Goal: Task Accomplishment & Management: Manage account settings

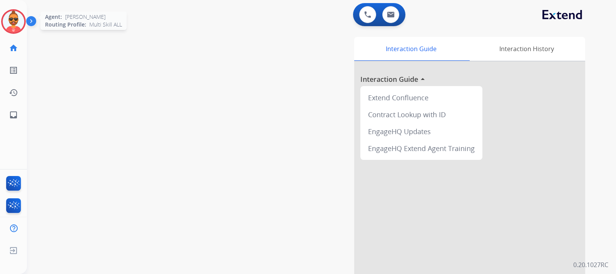
click at [14, 17] on img at bounding box center [14, 22] width 22 height 22
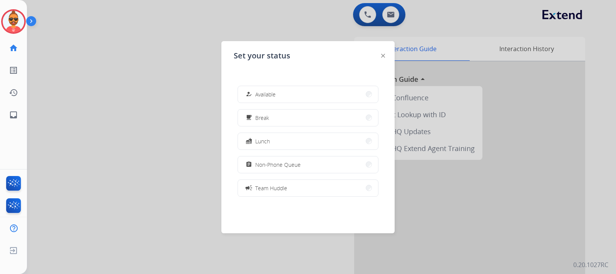
click at [314, 100] on button "how_to_reg Available" at bounding box center [308, 94] width 140 height 17
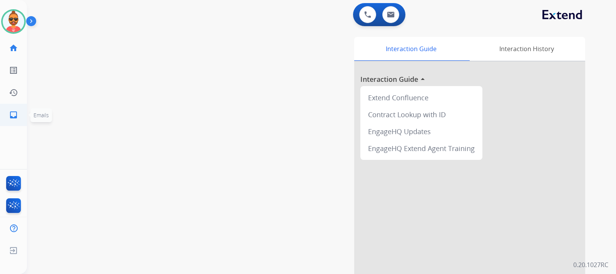
click at [14, 114] on mat-icon "inbox" at bounding box center [13, 114] width 9 height 9
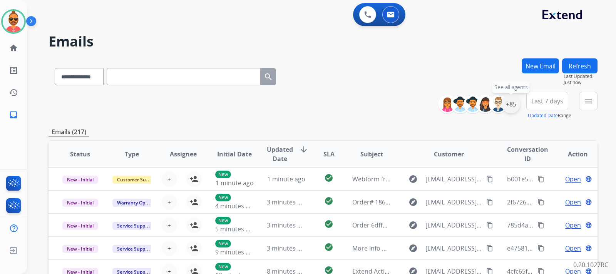
click at [509, 106] on div "+85" at bounding box center [510, 104] width 18 height 18
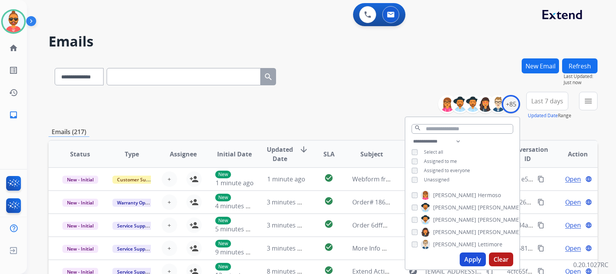
click at [479, 260] on button "Apply" at bounding box center [472, 260] width 26 height 14
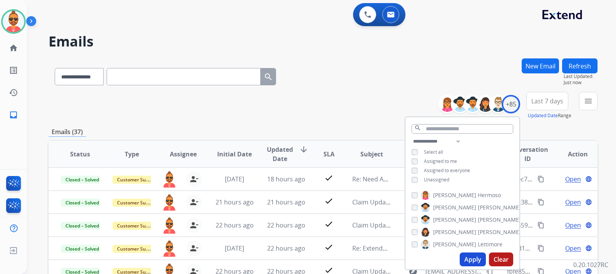
drag, startPoint x: 335, startPoint y: 64, endPoint x: 357, endPoint y: 63, distance: 22.4
click at [337, 64] on div "**********" at bounding box center [322, 74] width 549 height 33
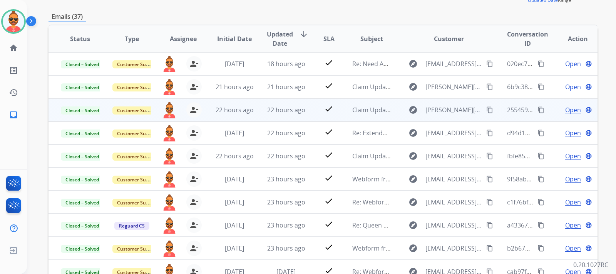
scroll to position [1, 0]
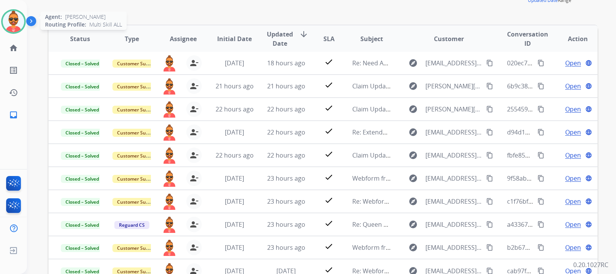
drag, startPoint x: 17, startPoint y: 25, endPoint x: 22, endPoint y: 22, distance: 5.2
click at [17, 24] on img at bounding box center [14, 22] width 22 height 22
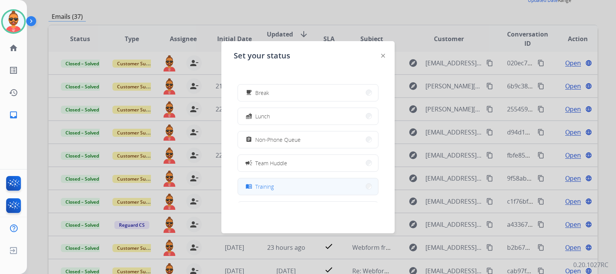
scroll to position [38, 0]
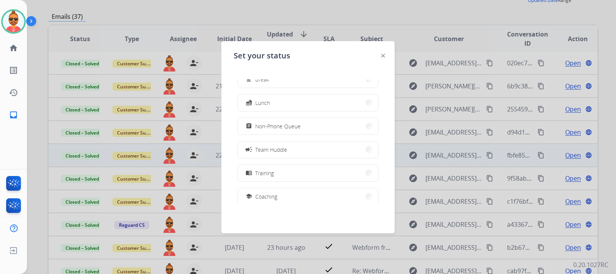
click at [307, 150] on button "campaign Team Huddle" at bounding box center [308, 150] width 140 height 17
